Goal: Information Seeking & Learning: Find specific fact

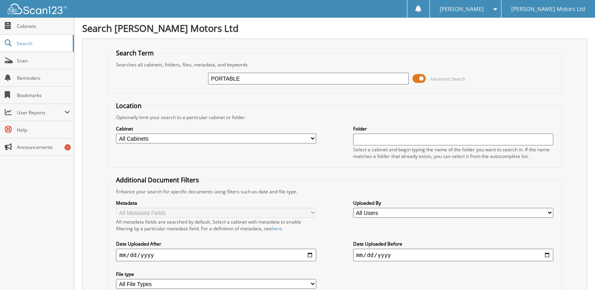
type input "PORTABLE"
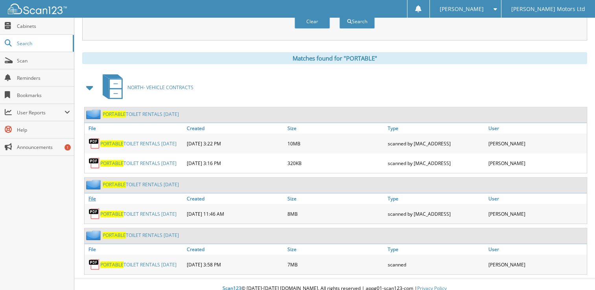
scroll to position [293, 0]
click at [162, 261] on link "PORTABLE TOILET RENTALS FEB 2025" at bounding box center [138, 264] width 76 height 7
